Goal: Task Accomplishment & Management: Complete application form

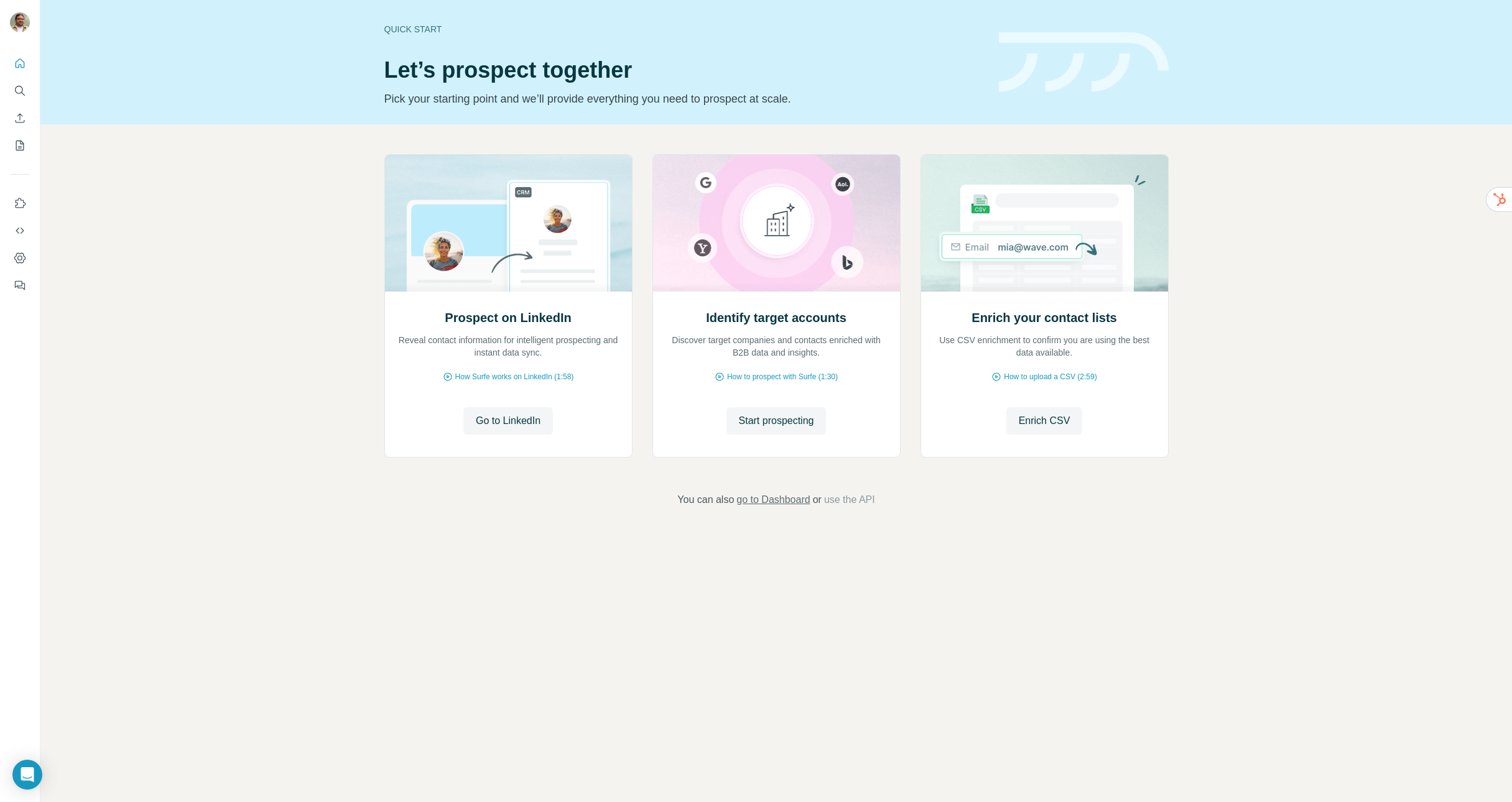
click at [765, 505] on span "go to Dashboard" at bounding box center [772, 500] width 73 height 15
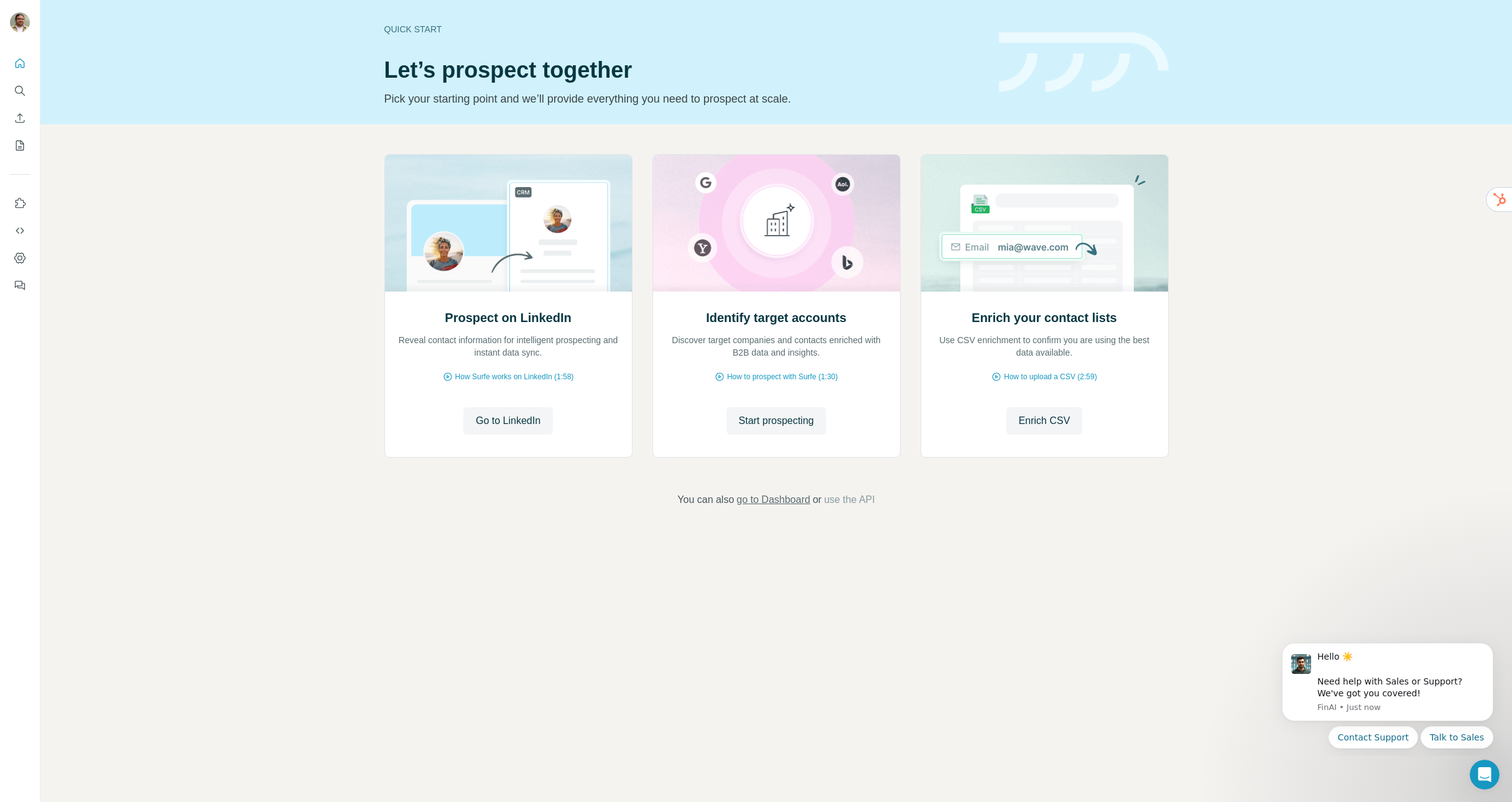
click at [786, 500] on span "go to Dashboard" at bounding box center [772, 500] width 73 height 15
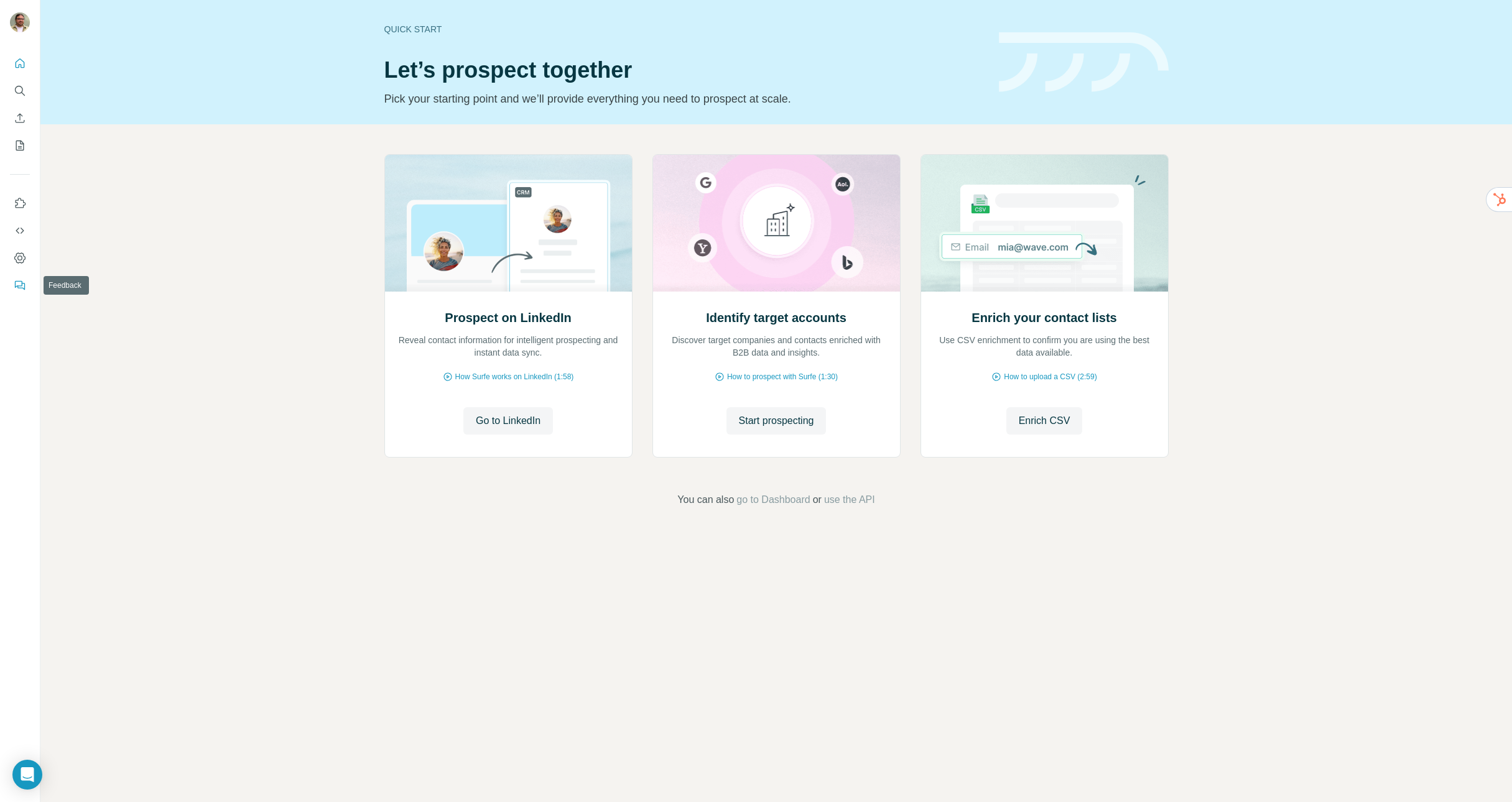
click at [21, 285] on icon "Feedback" at bounding box center [19, 285] width 12 height 12
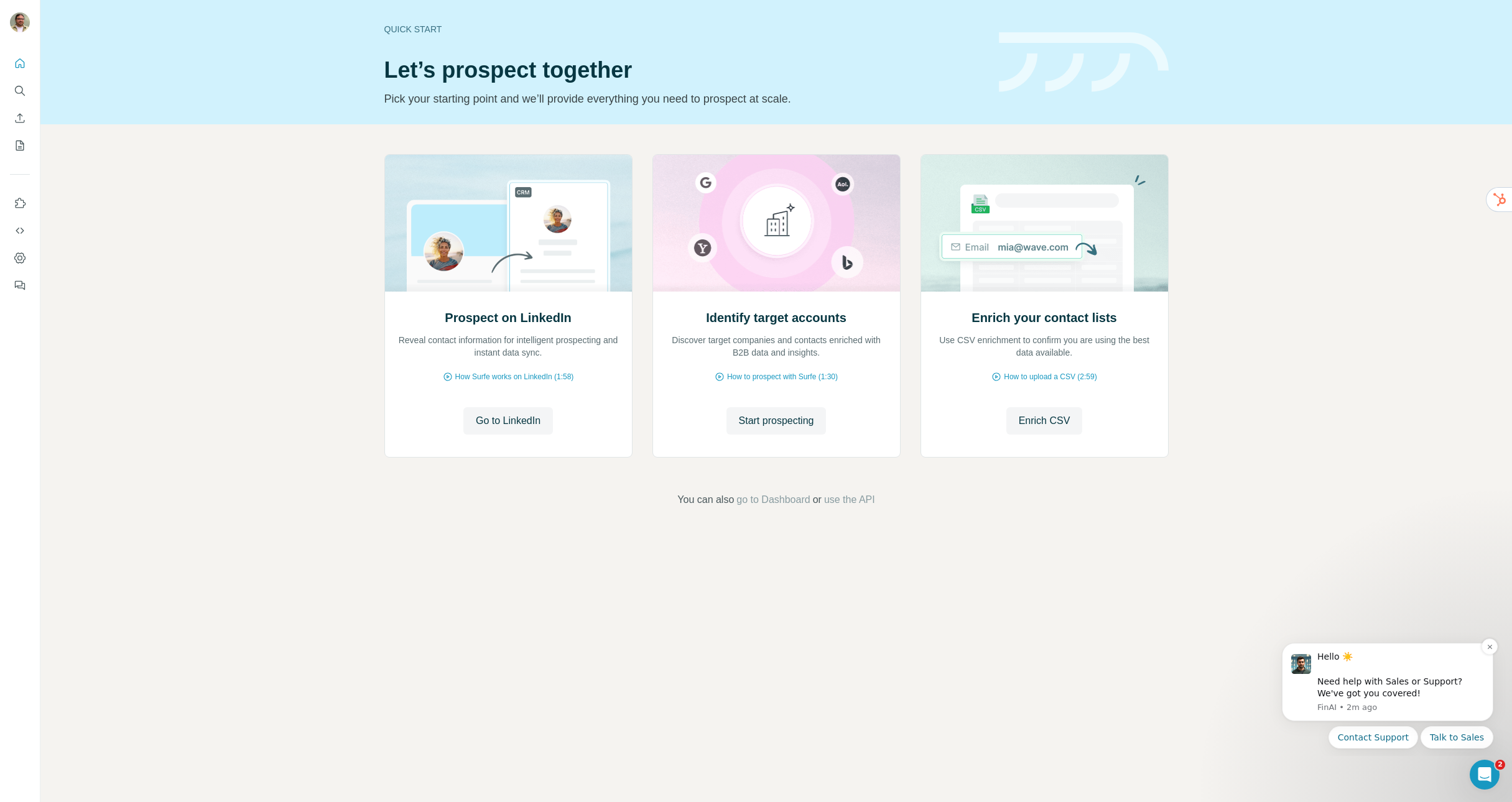
click at [1386, 683] on div "Hello ☀️ ​ Need help with Sales or Support? We've got you covered!" at bounding box center [1401, 675] width 167 height 48
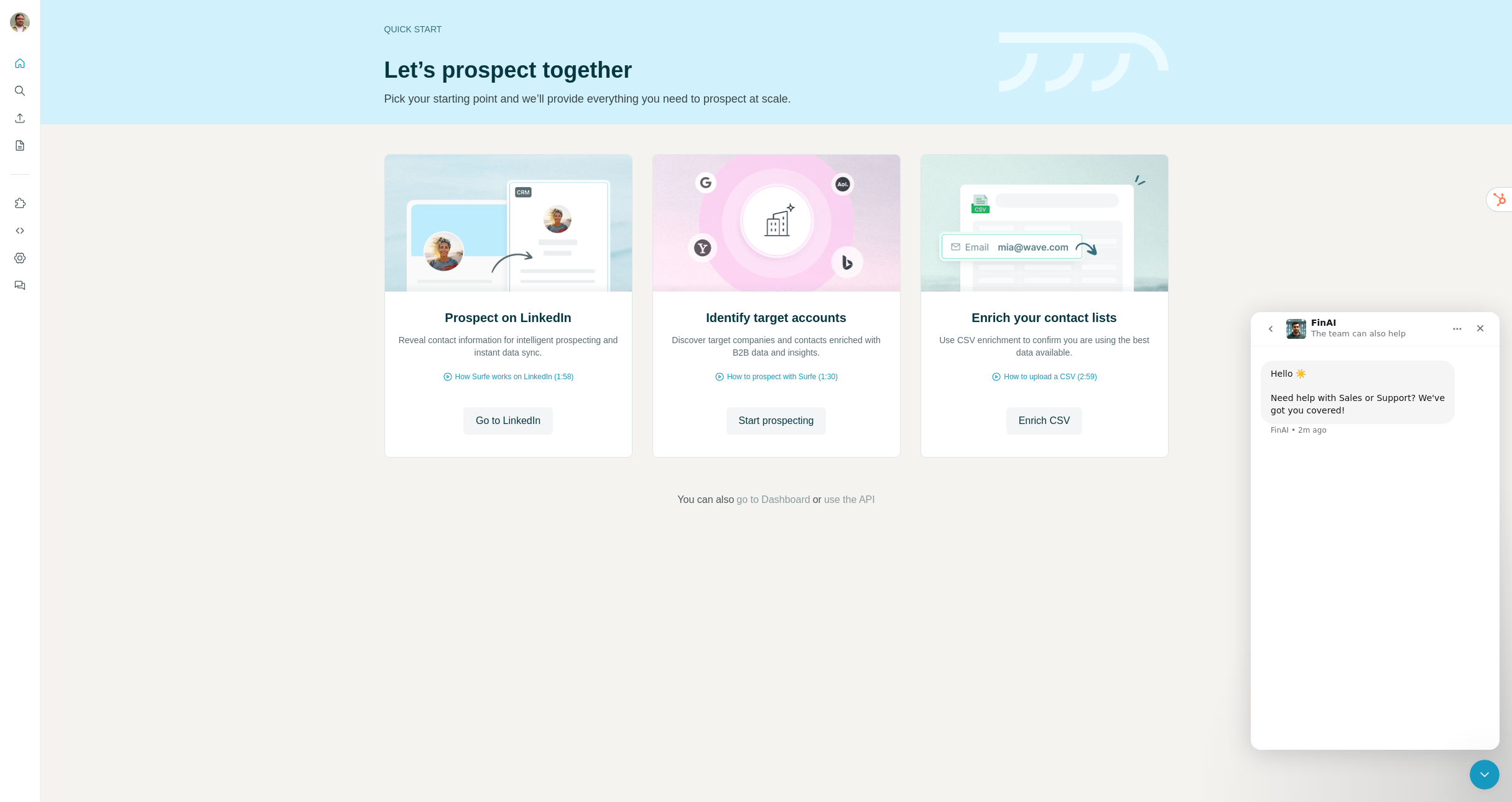
drag, startPoint x: 1298, startPoint y: 718, endPoint x: 1357, endPoint y: 719, distance: 59.0
click at [1356, 720] on div "Talk to Sales Contact Support Talk to Sales" at bounding box center [1375, 719] width 216 height 32
click at [1357, 719] on button "Contact Support" at bounding box center [1363, 715] width 90 height 25
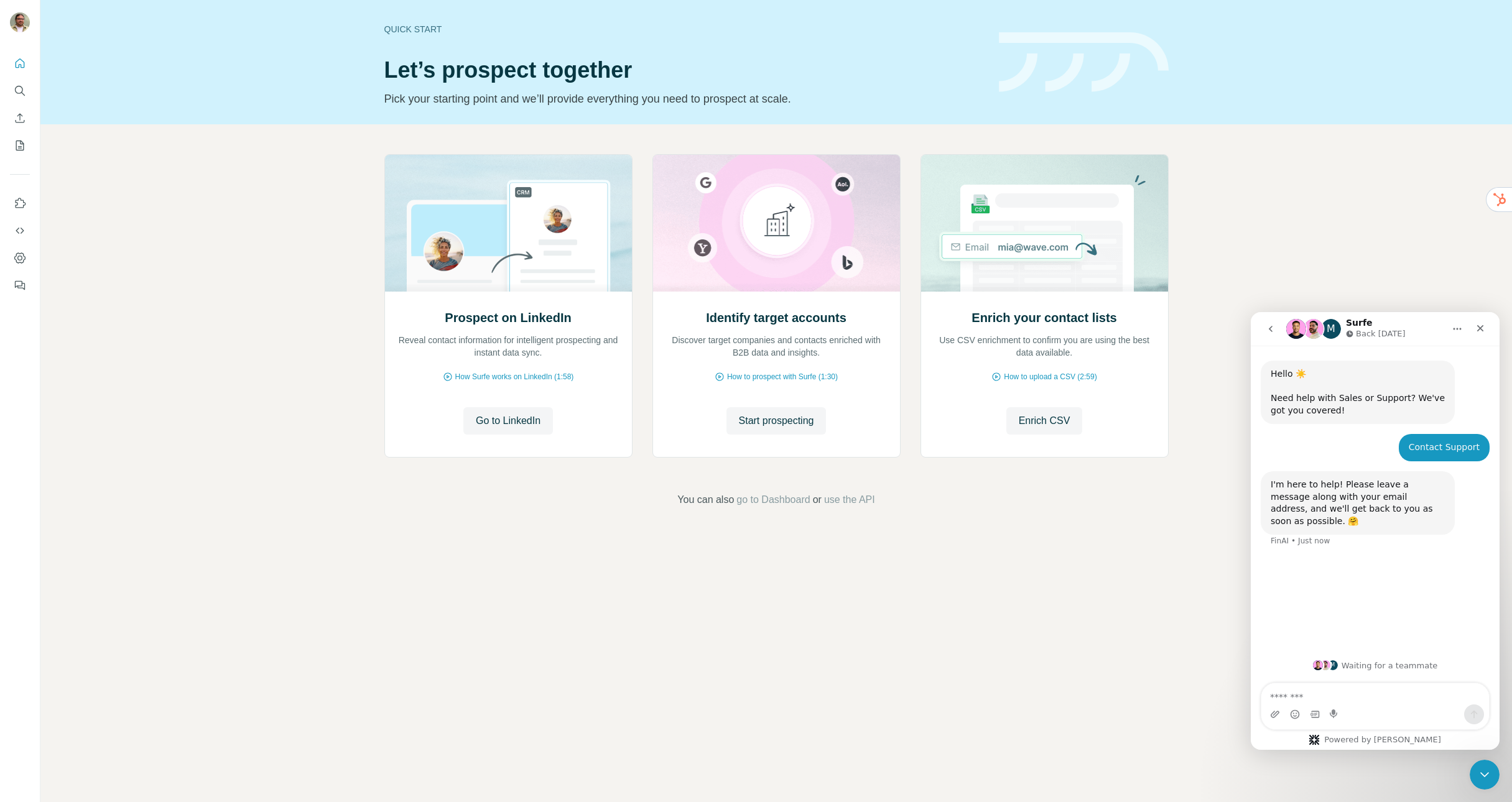
click at [1359, 692] on textarea "Message…" at bounding box center [1375, 694] width 228 height 21
type textarea "***"
type textarea "**********"
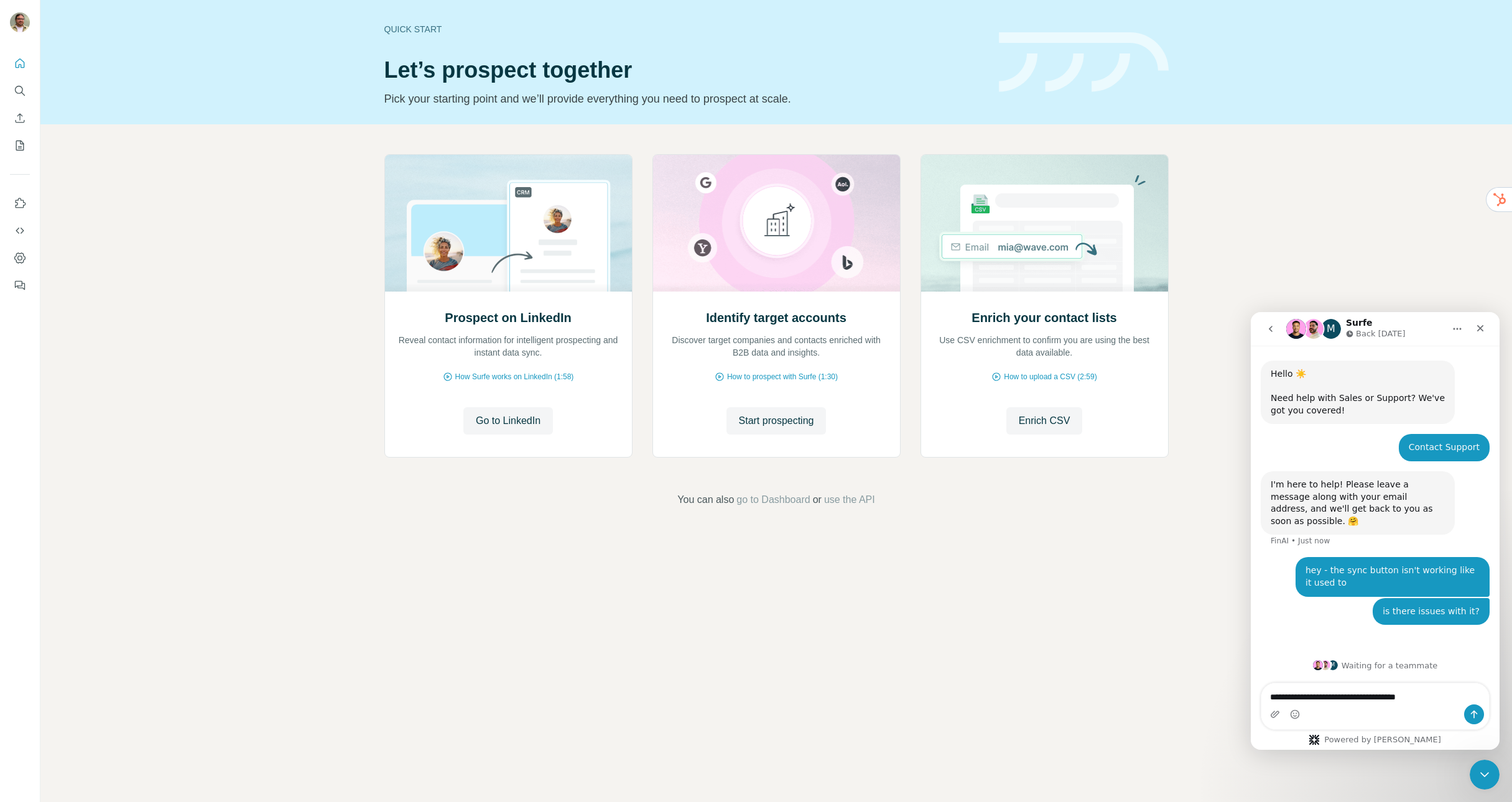
type textarea "**********"
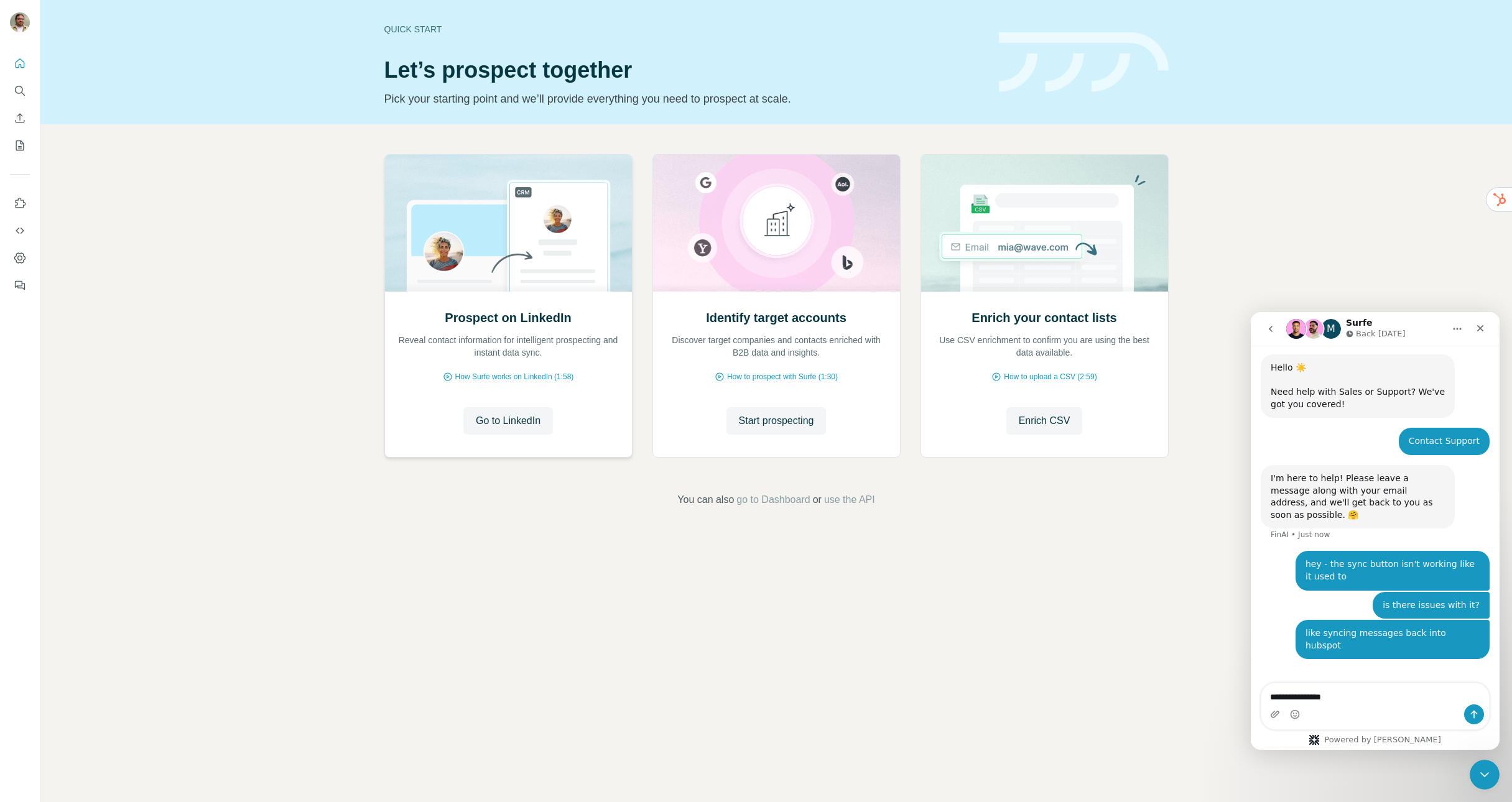
type textarea "**********"
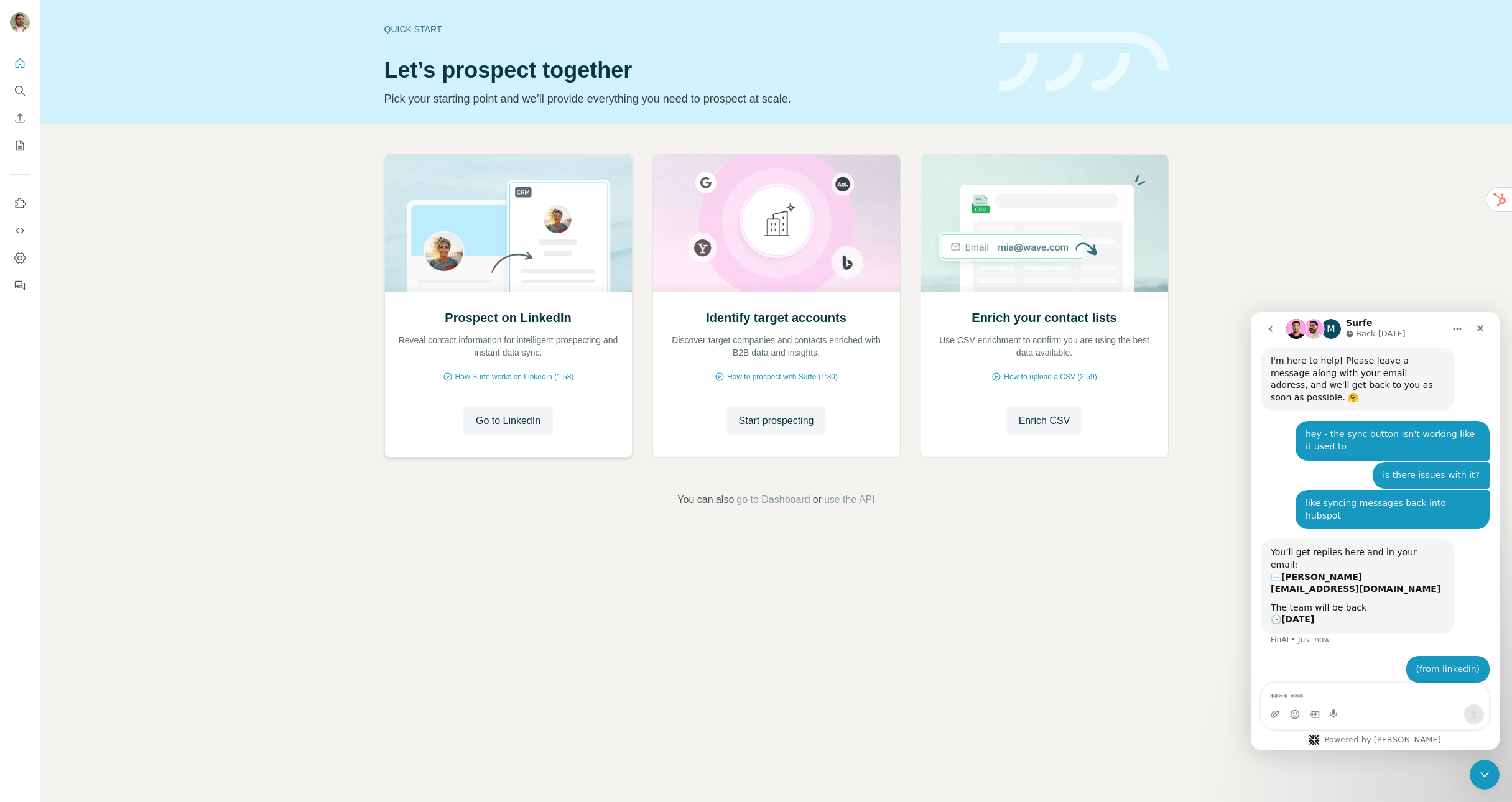
scroll to position [123, 0]
click at [21, 95] on icon "Search" at bounding box center [19, 90] width 12 height 12
click at [17, 70] on button "Quick start" at bounding box center [20, 63] width 20 height 22
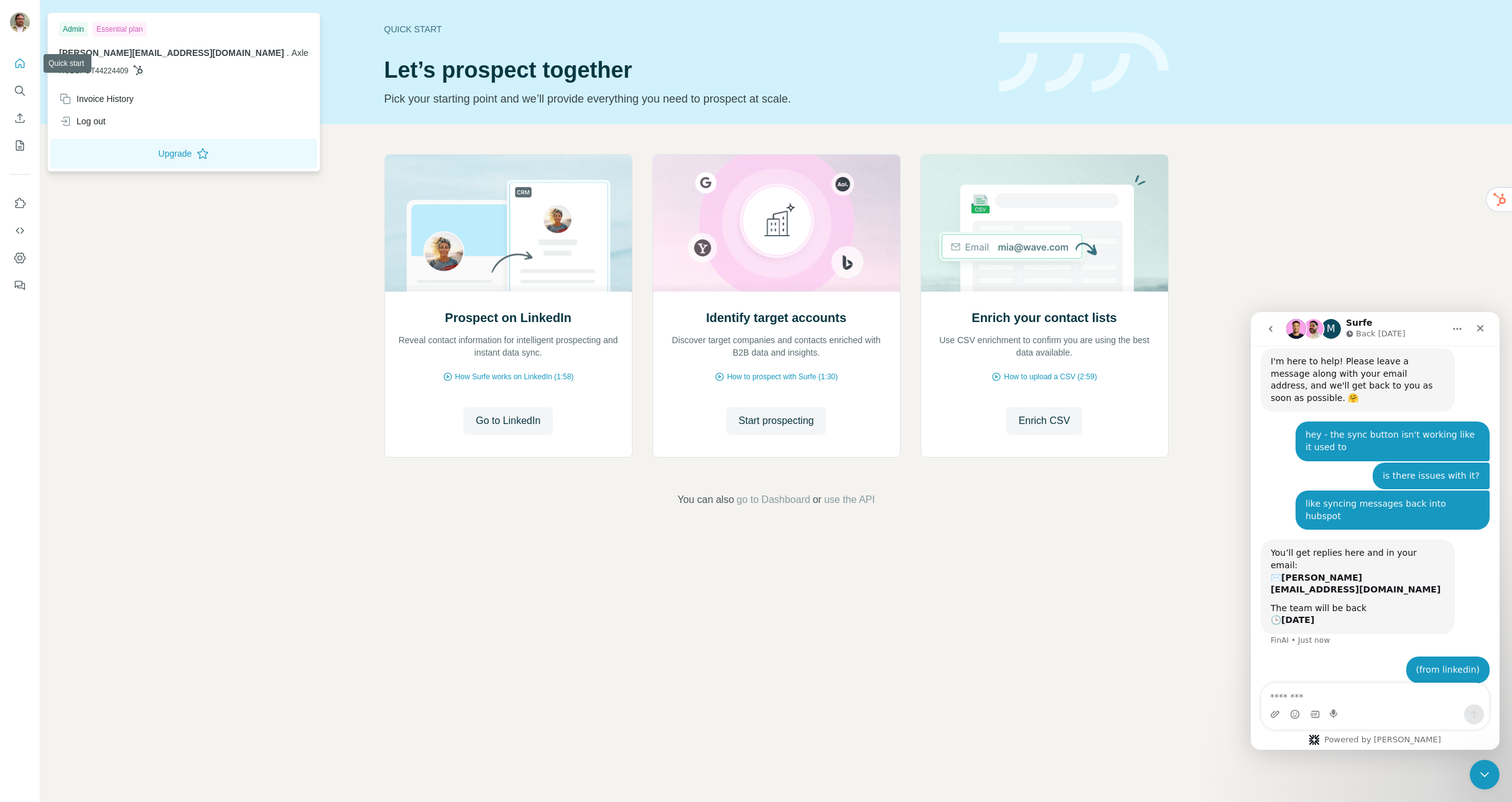
click at [20, 7] on div at bounding box center [21, 24] width 36 height 41
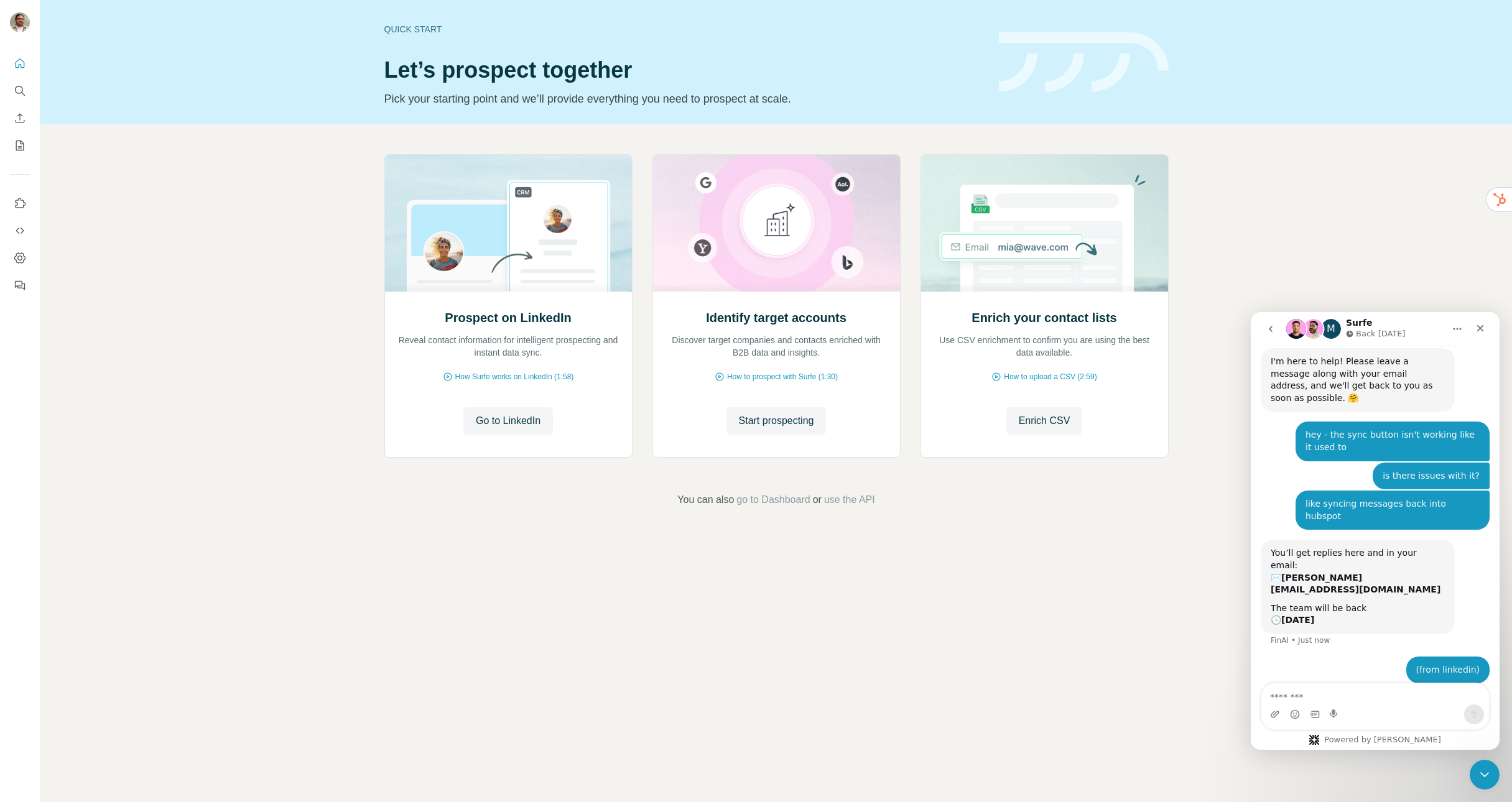
click at [20, 16] on img at bounding box center [20, 22] width 20 height 20
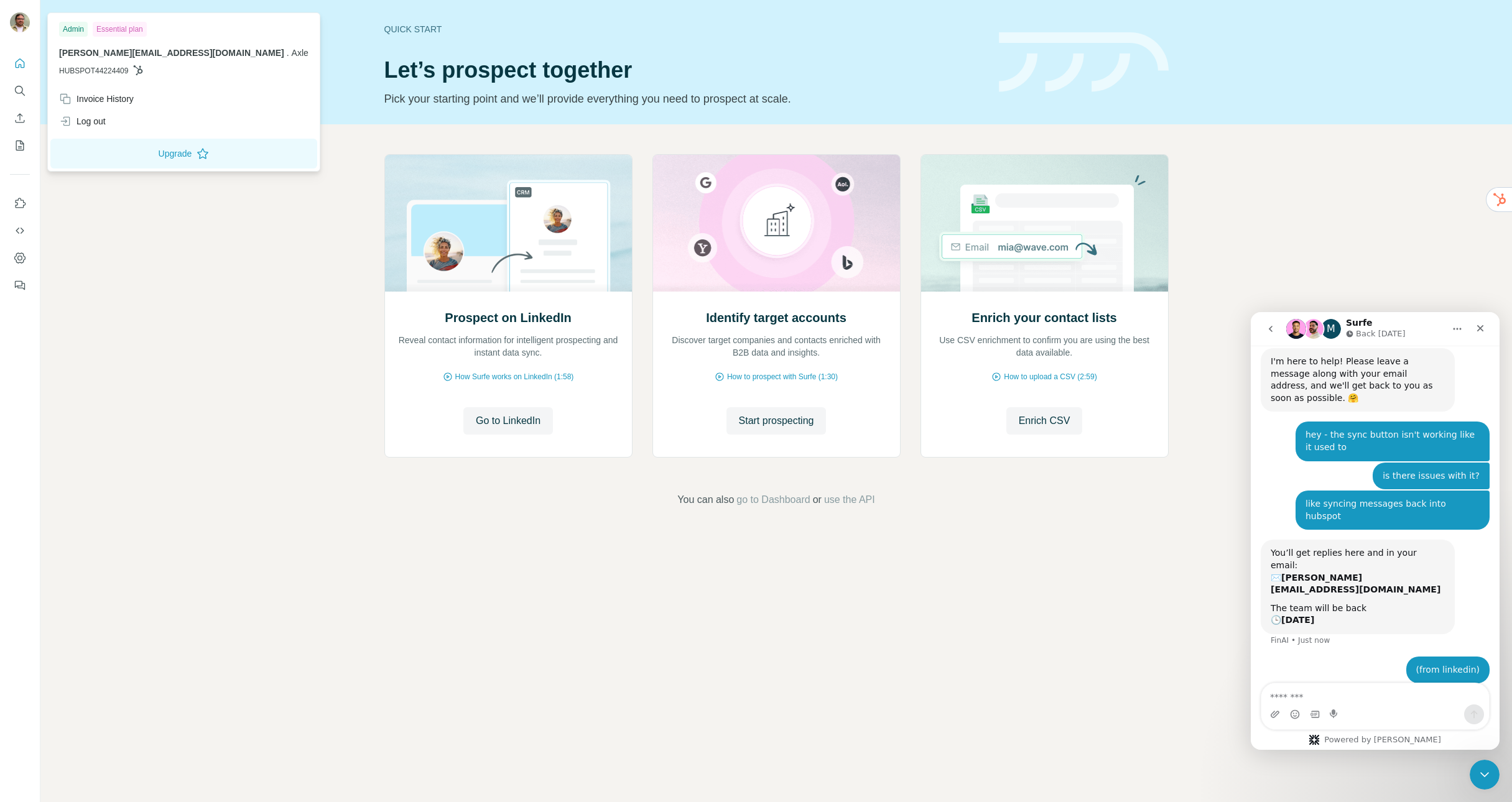
click at [260, 407] on div "Prospect on LinkedIn Reveal contact information for intelligent prospecting and…" at bounding box center [776, 331] width 1471 height 413
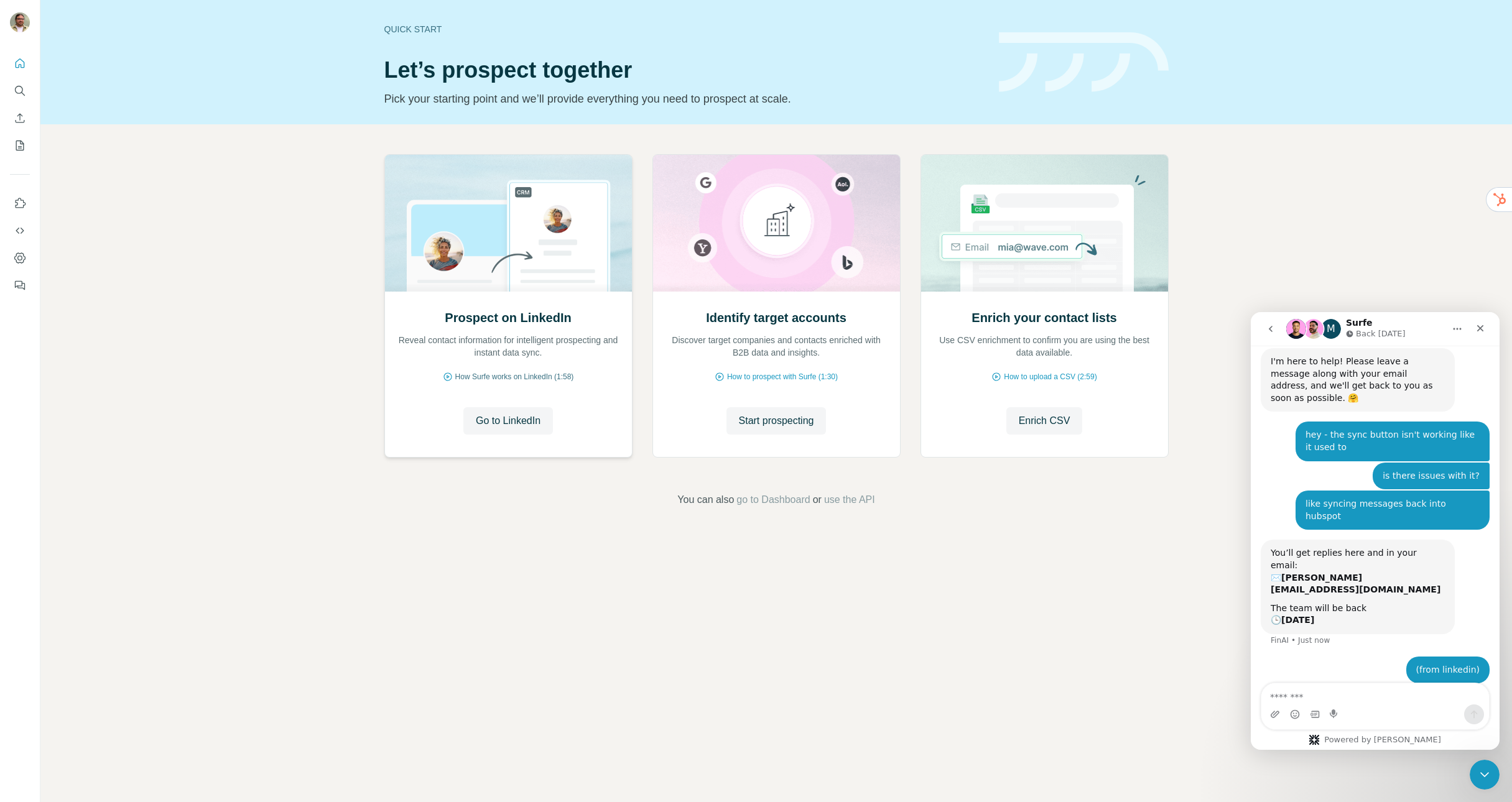
click at [547, 375] on span "How Surfe works on LinkedIn (1:58)" at bounding box center [515, 377] width 119 height 11
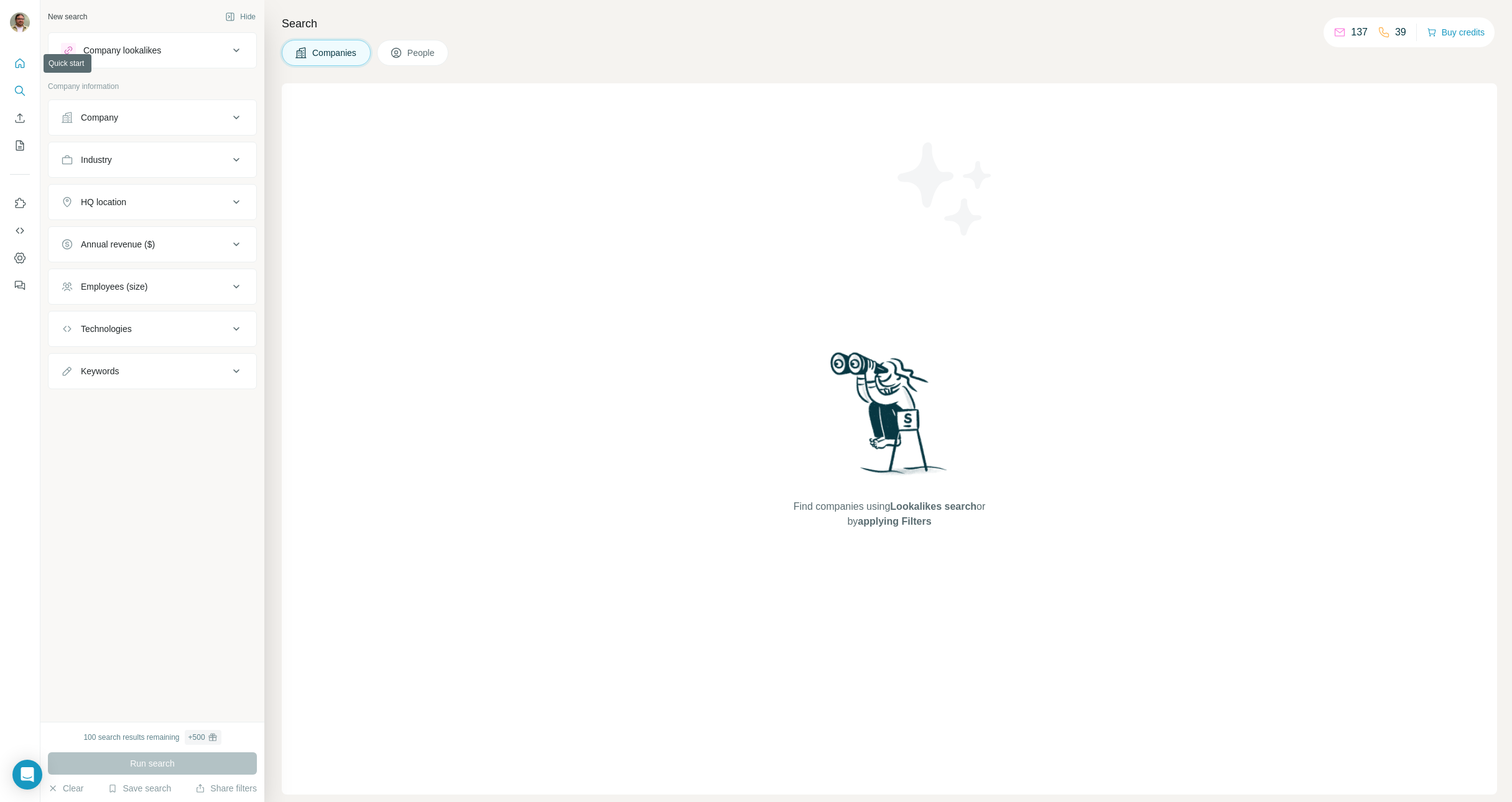
click at [20, 60] on icon "Quick start" at bounding box center [19, 63] width 12 height 12
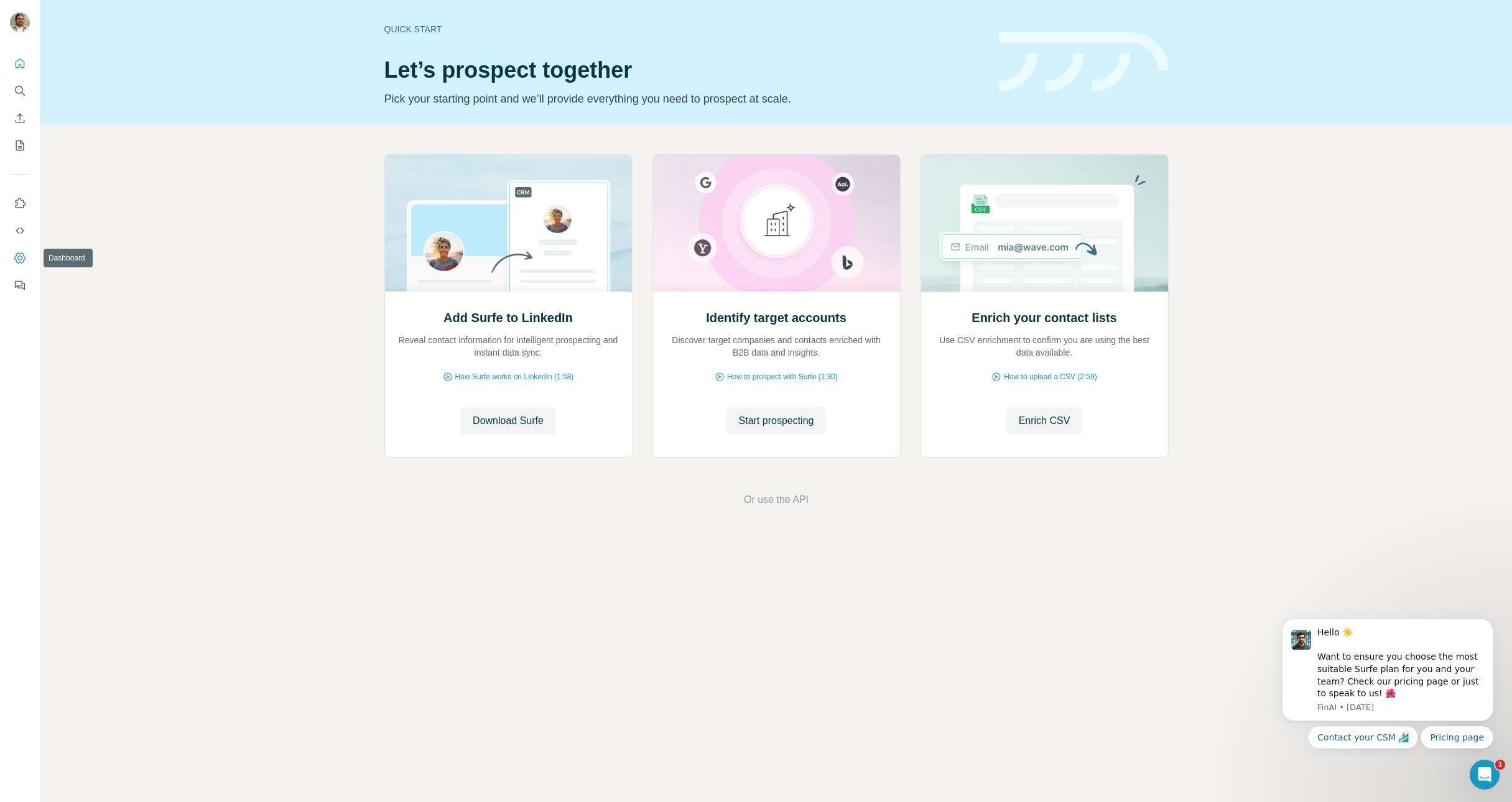
click at [22, 262] on icon "Dashboard" at bounding box center [19, 258] width 12 height 12
click at [23, 66] on icon "Quick start" at bounding box center [20, 63] width 9 height 9
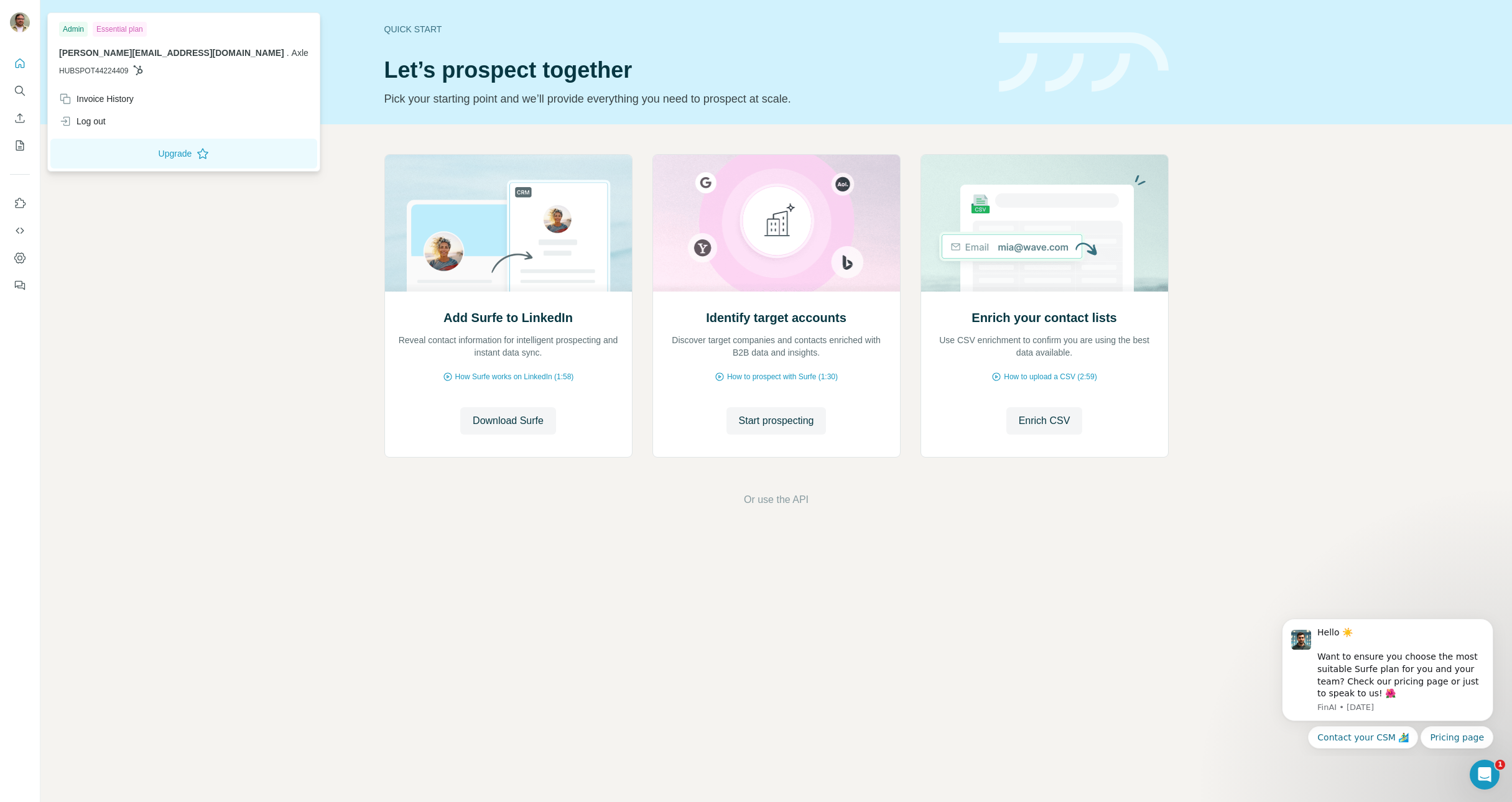
click at [19, 24] on img at bounding box center [20, 22] width 20 height 20
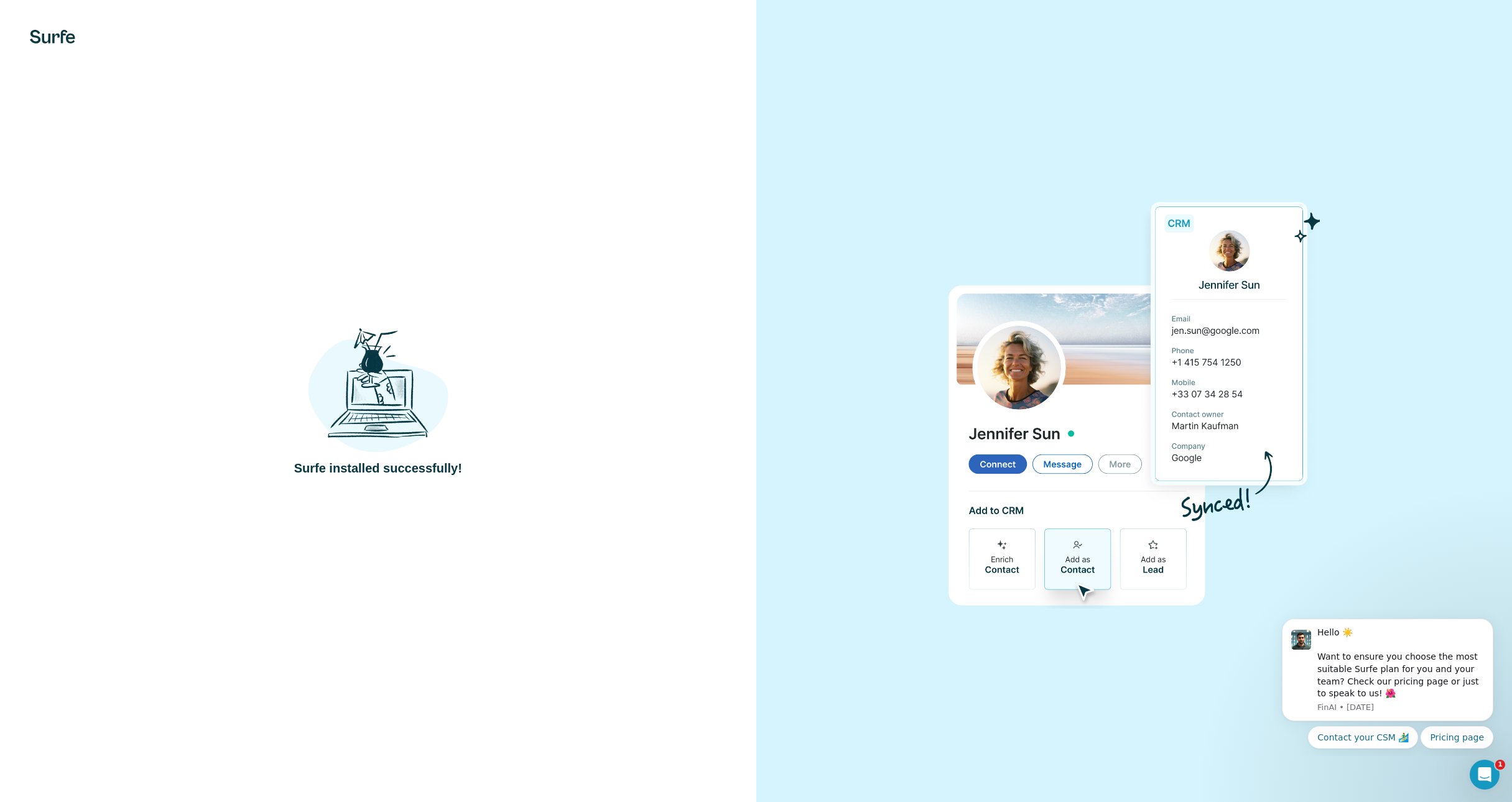
drag, startPoint x: 884, startPoint y: 154, endPoint x: 924, endPoint y: 134, distance: 44.7
click at [885, 154] on div at bounding box center [1134, 401] width 756 height 802
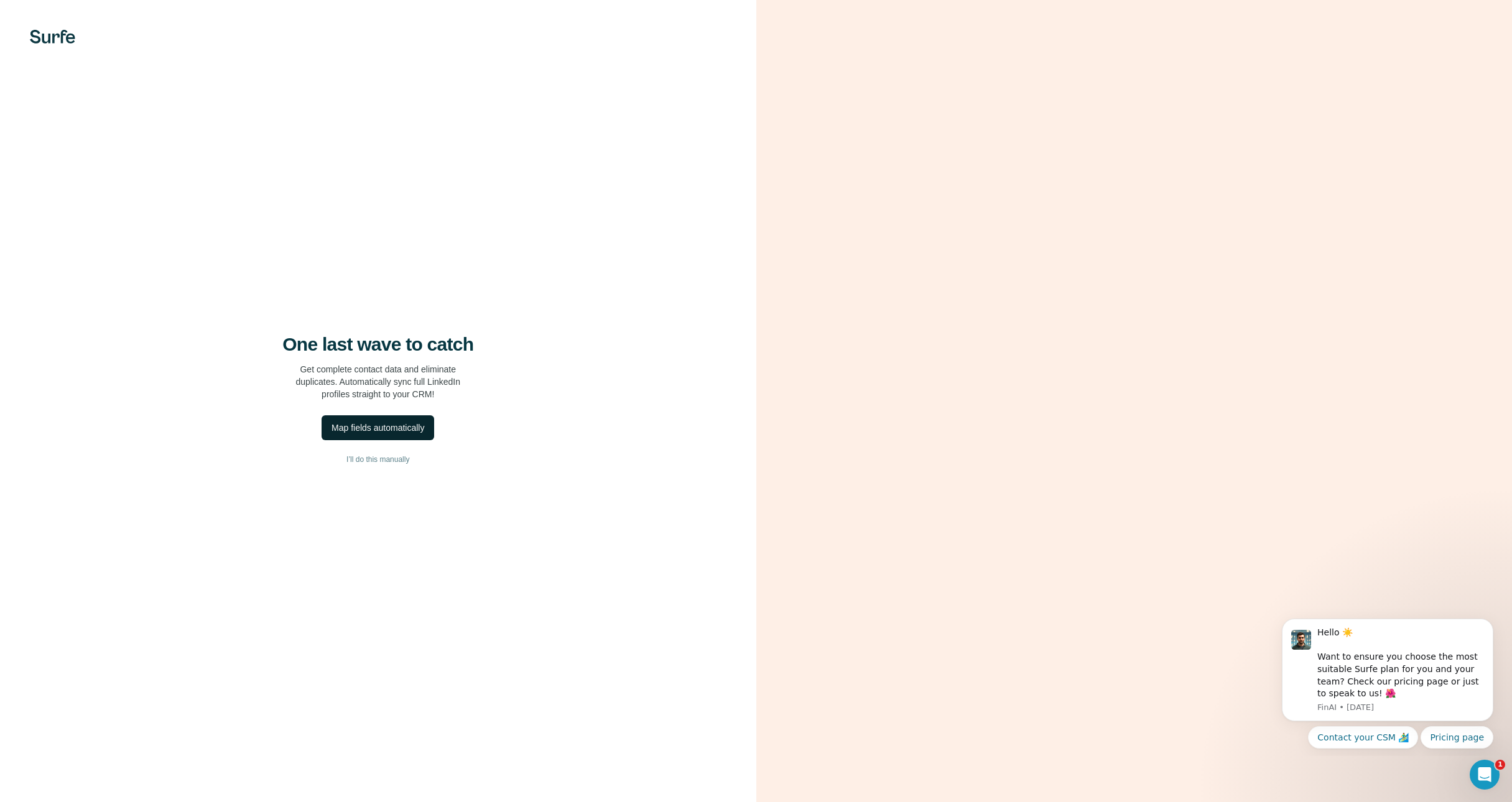
click at [406, 434] on button "Map fields automatically" at bounding box center [378, 428] width 112 height 25
click at [409, 428] on div "Map fields automatically" at bounding box center [378, 427] width 93 height 12
click at [199, 761] on button "Dismiss" at bounding box center [204, 771] width 48 height 22
click at [374, 460] on span "I’ll do this manually" at bounding box center [378, 460] width 63 height 11
click at [303, 250] on div "One last wave to catch Get complete contact data and eliminate duplicates. Auto…" at bounding box center [378, 401] width 756 height 802
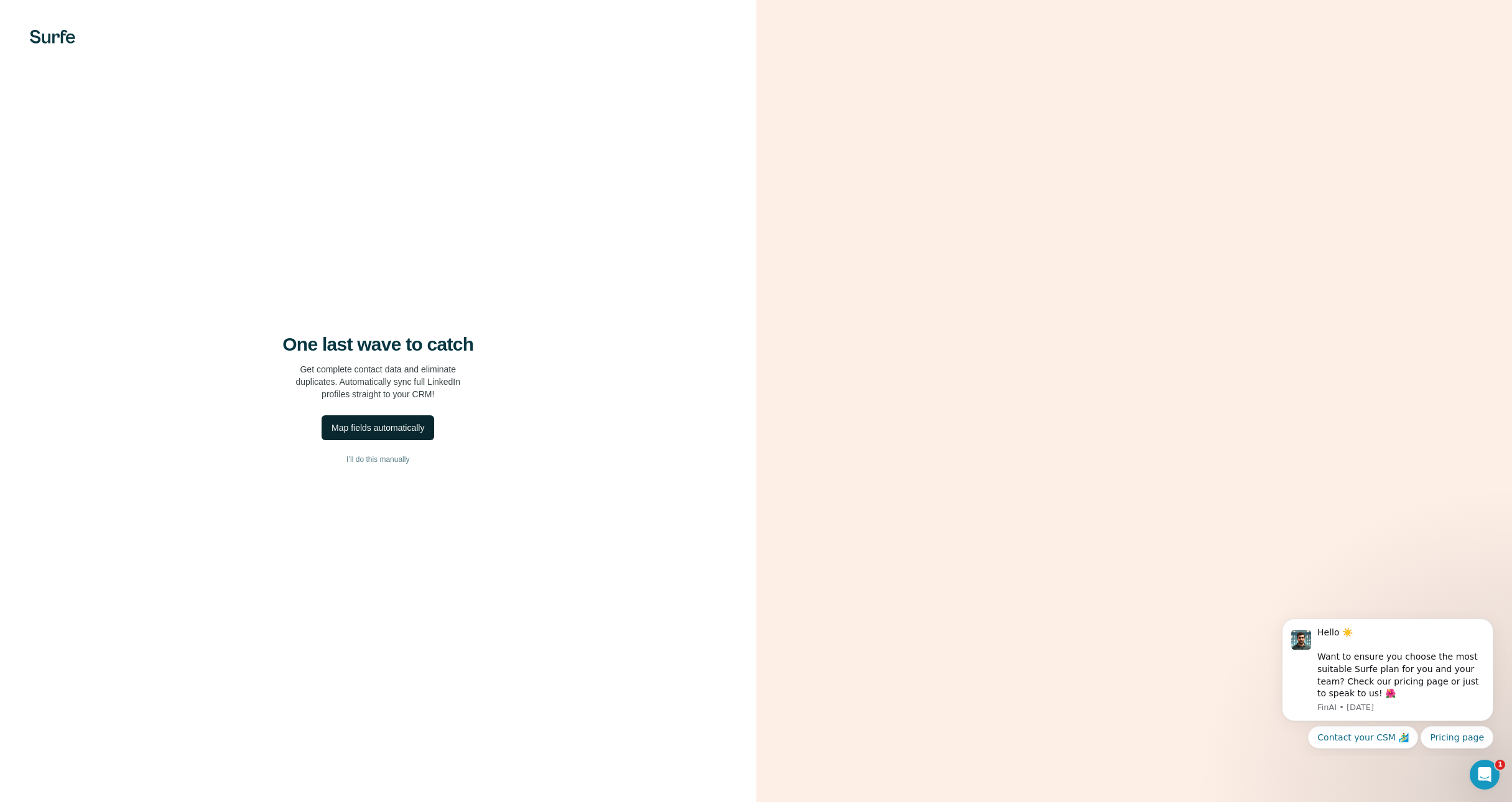
click at [55, 41] on img at bounding box center [53, 36] width 46 height 14
click at [707, 150] on div "One last wave to catch Get complete contact data and eliminate duplicates. Auto…" at bounding box center [378, 401] width 756 height 802
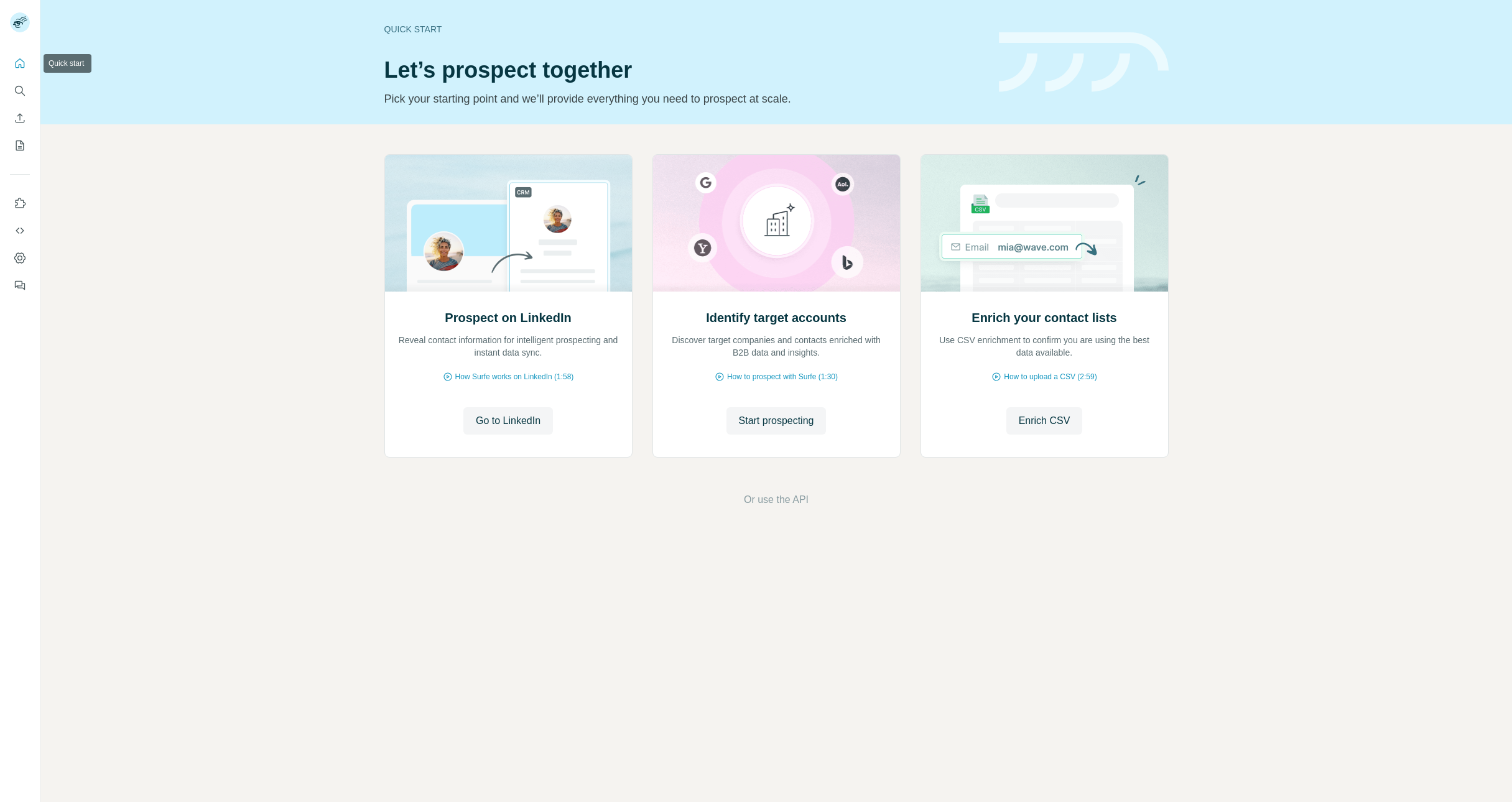
click at [23, 63] on icon "Quick start" at bounding box center [20, 63] width 9 height 9
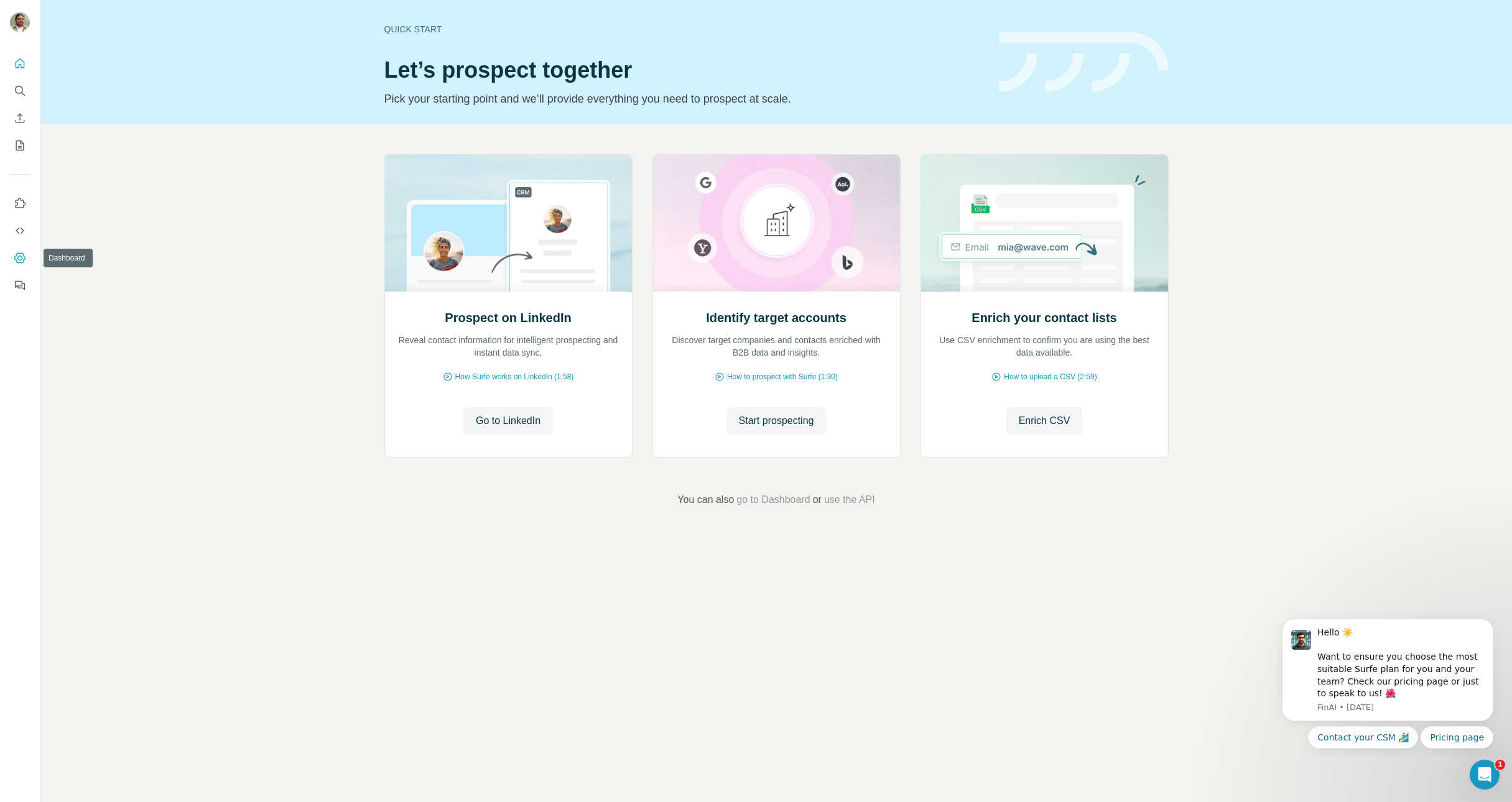
click at [17, 258] on icon "Dashboard" at bounding box center [19, 258] width 5 height 5
click at [22, 203] on icon "Use Surfe on LinkedIn" at bounding box center [19, 203] width 12 height 12
click at [30, 293] on div at bounding box center [20, 171] width 40 height 252
click at [21, 284] on icon "Feedback" at bounding box center [19, 285] width 12 height 12
